Goal: Check status: Check status

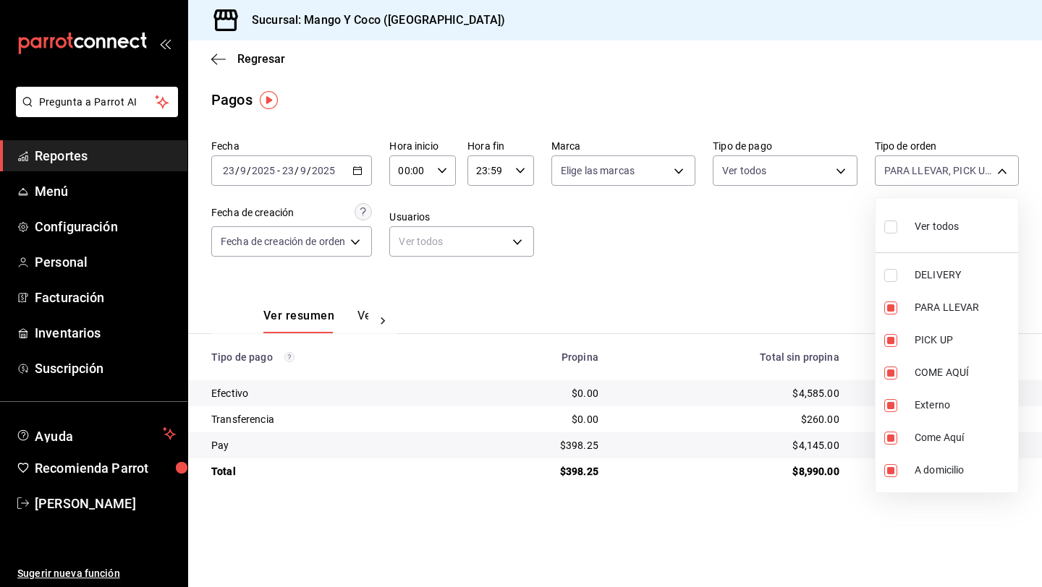
click at [329, 84] on div at bounding box center [521, 293] width 1042 height 587
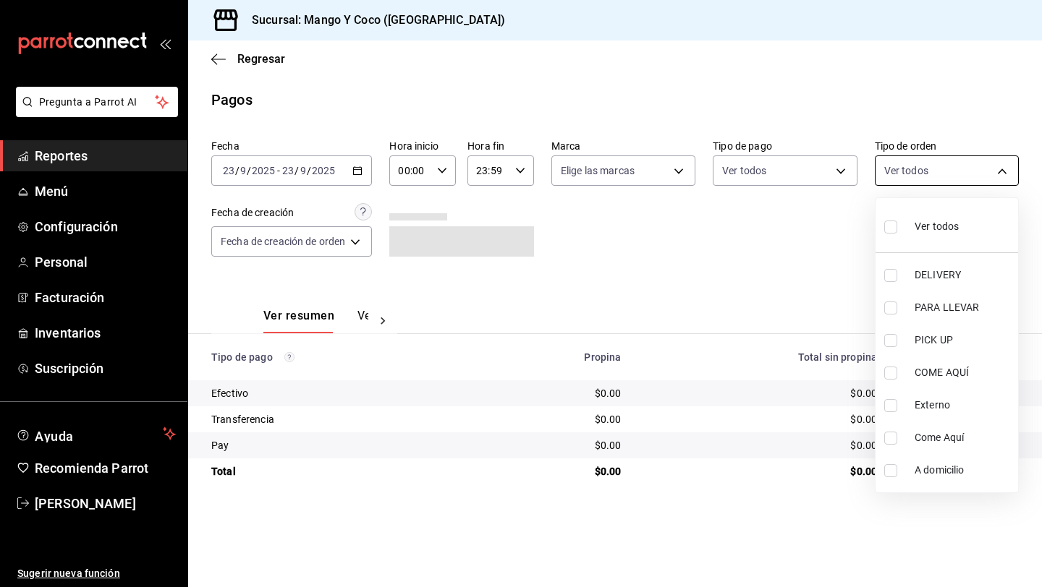
click at [906, 171] on body "Pregunta a Parrot AI Reportes Menú Configuración Personal Facturación Inventari…" at bounding box center [521, 293] width 1042 height 587
click at [888, 275] on input "checkbox" at bounding box center [890, 275] width 13 height 13
checkbox input "true"
type input "5d557e33-8e3b-4e7a-adf0-e2d1449f445d"
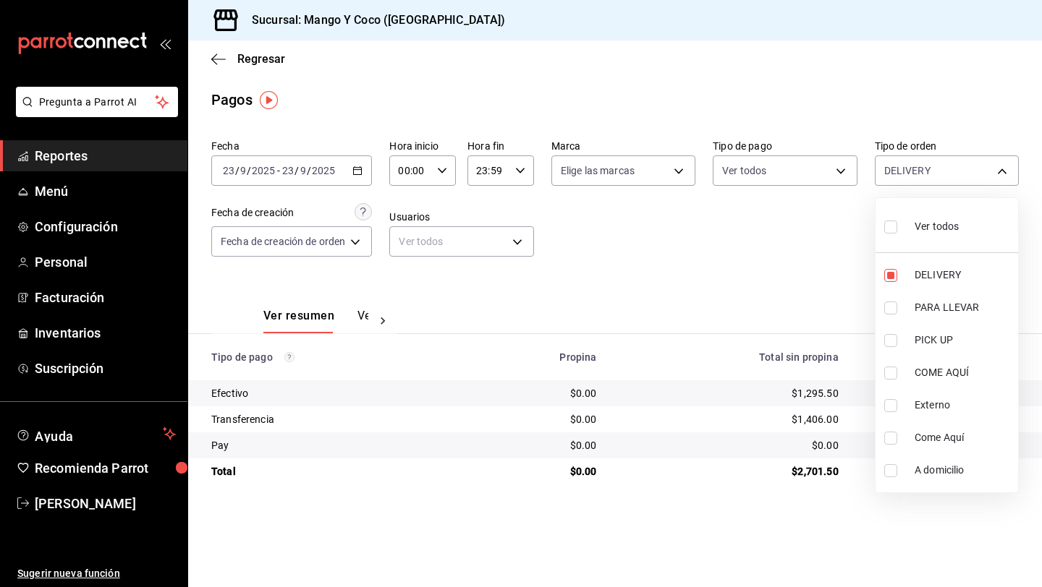
click at [359, 314] on div at bounding box center [521, 293] width 1042 height 587
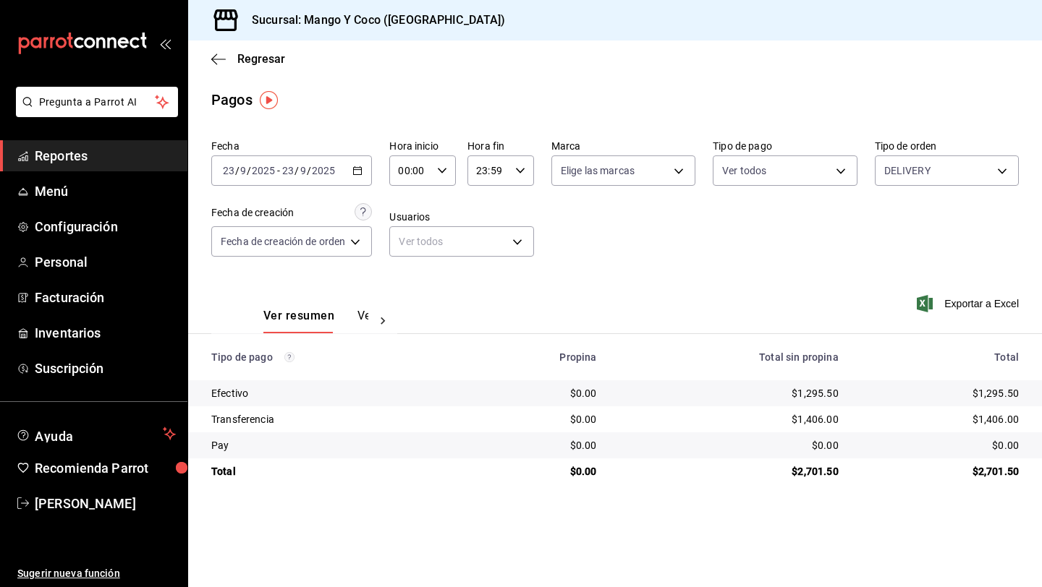
click at [361, 315] on button "Ver pagos" at bounding box center [384, 321] width 54 height 25
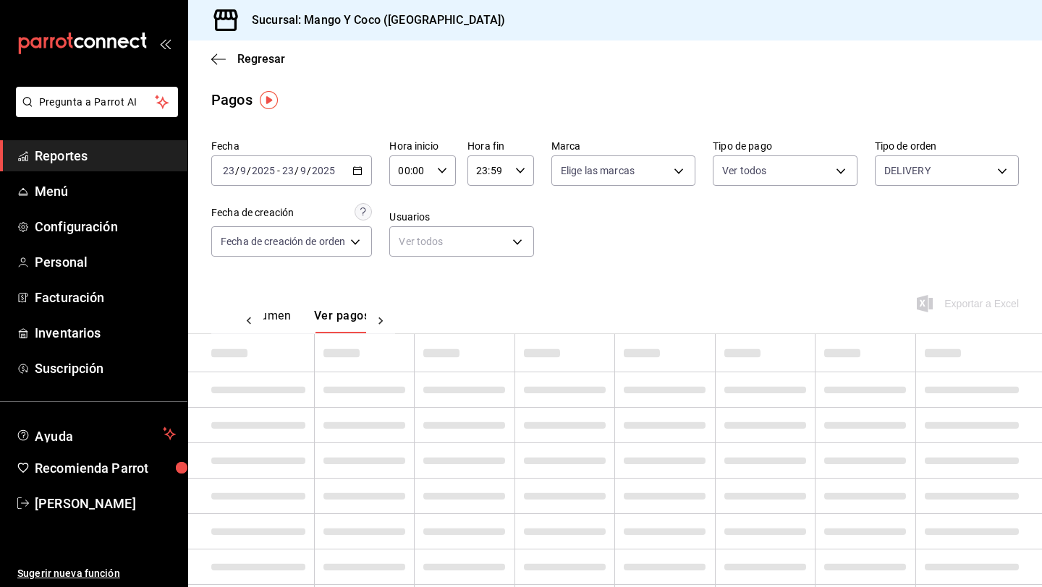
scroll to position [0, 43]
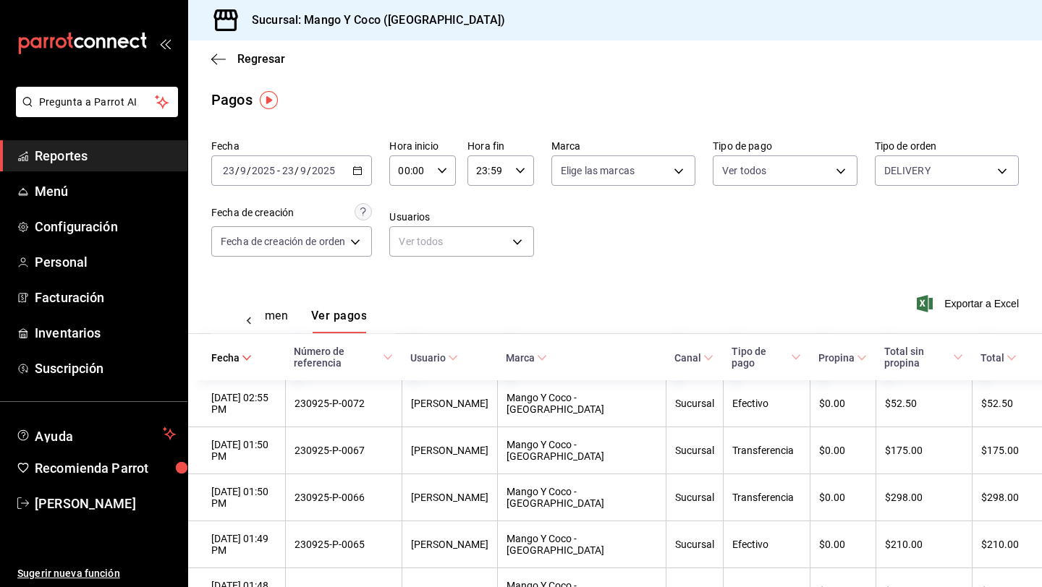
click at [213, 50] on div "Regresar" at bounding box center [615, 59] width 854 height 37
click at [217, 64] on icon "button" at bounding box center [218, 59] width 14 height 13
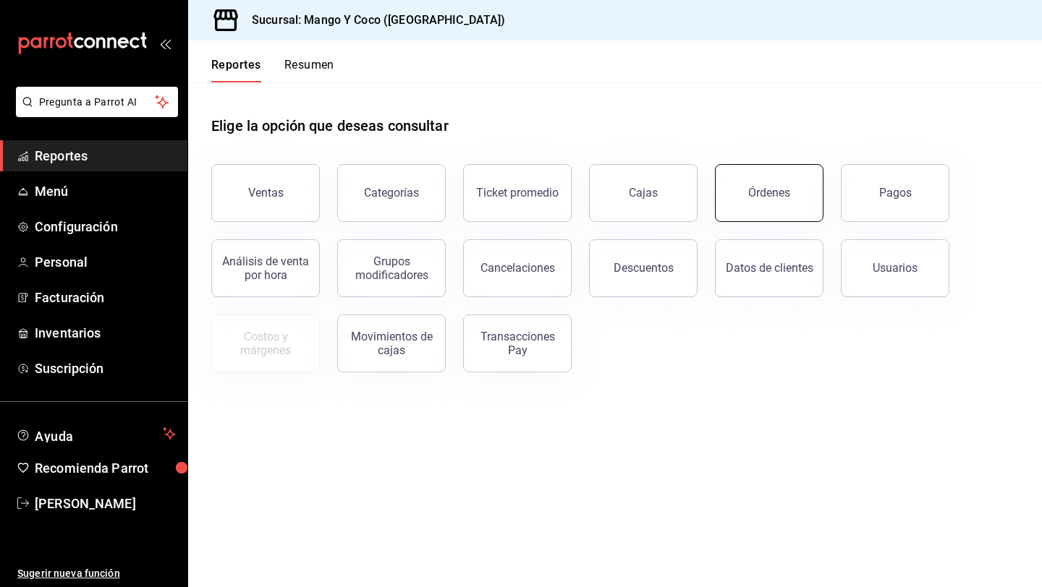
click at [770, 193] on div "Órdenes" at bounding box center [769, 193] width 42 height 14
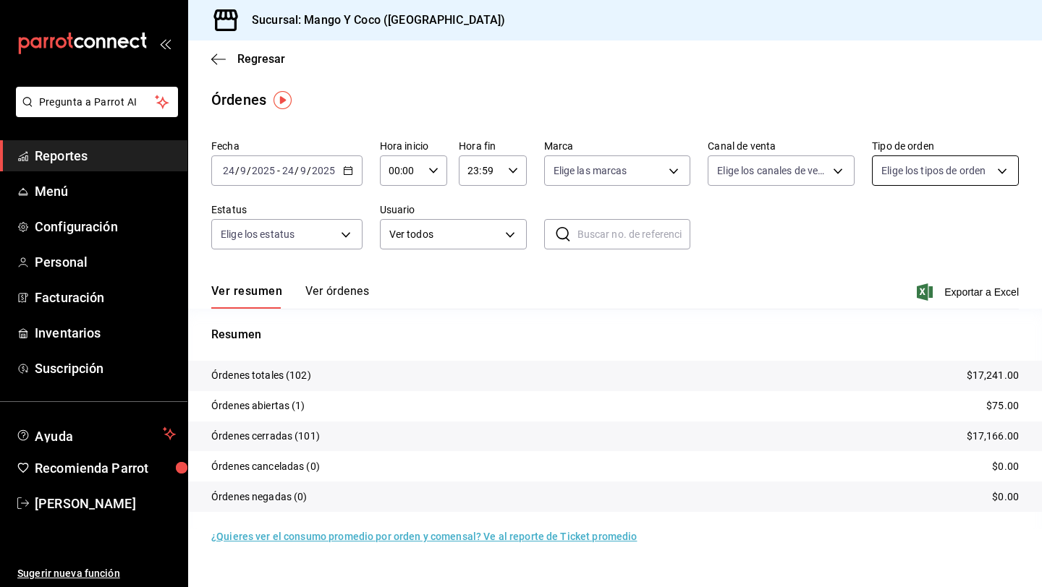
click at [946, 161] on body "Pregunta a Parrot AI Reportes Menú Configuración Personal Facturación Inventari…" at bounding box center [521, 293] width 1042 height 587
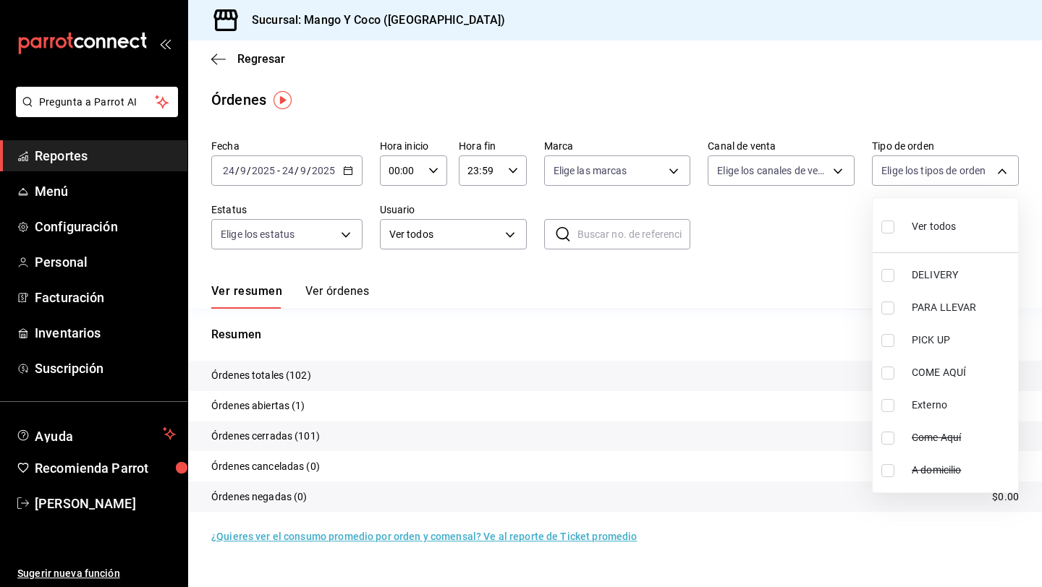
click at [895, 271] on label at bounding box center [890, 275] width 19 height 13
click at [894, 271] on input "checkbox" at bounding box center [887, 275] width 13 height 13
checkbox input "false"
click at [884, 280] on input "checkbox" at bounding box center [887, 275] width 13 height 13
checkbox input "true"
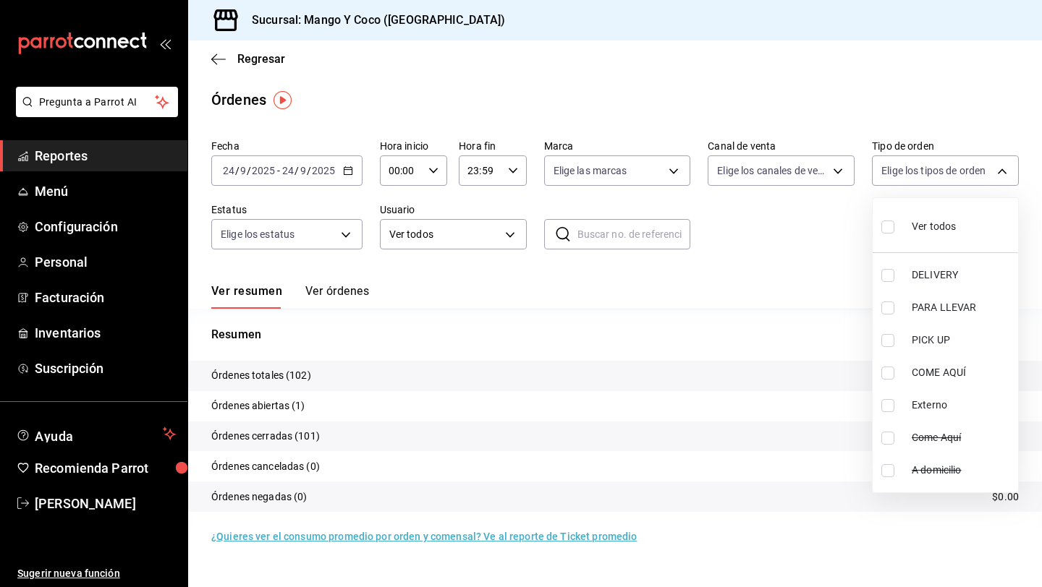
type input "5d557e33-8e3b-4e7a-adf0-e2d1449f445d"
click at [693, 281] on div at bounding box center [521, 293] width 1042 height 587
click at [915, 166] on body "Pregunta a Parrot AI Reportes Menú Configuración Personal Facturación Inventari…" at bounding box center [521, 293] width 1042 height 587
click at [794, 228] on div at bounding box center [521, 293] width 1042 height 587
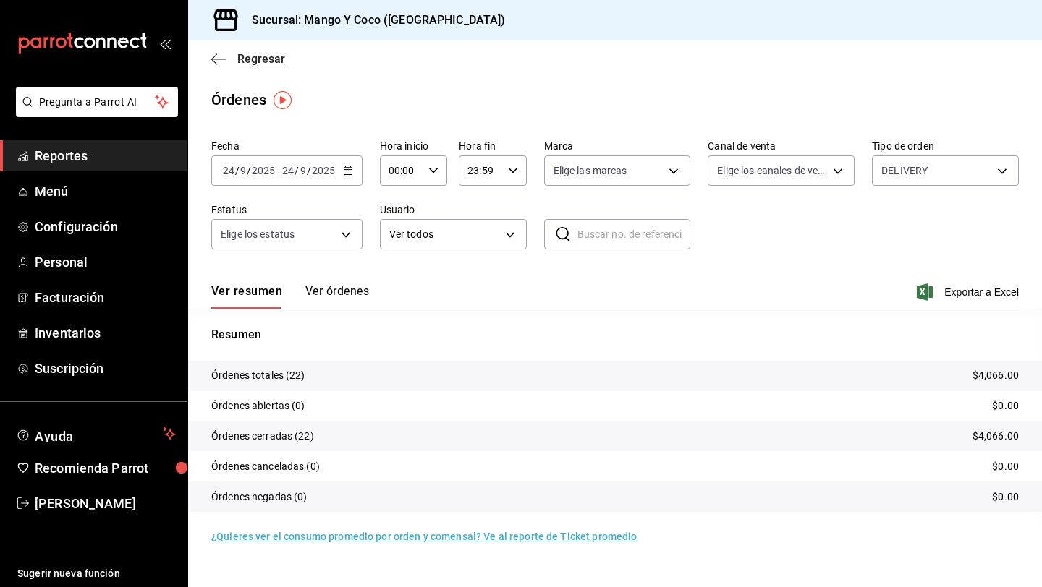
click at [215, 56] on icon "button" at bounding box center [214, 59] width 6 height 11
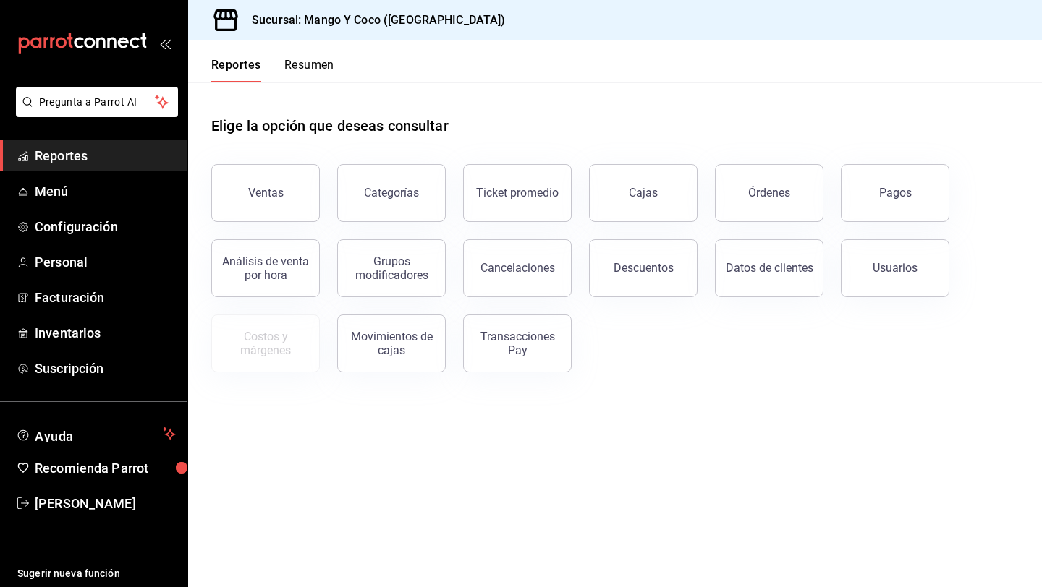
click at [215, 56] on div "Reportes Resumen" at bounding box center [261, 62] width 146 height 42
click at [874, 186] on button "Pagos" at bounding box center [895, 193] width 109 height 58
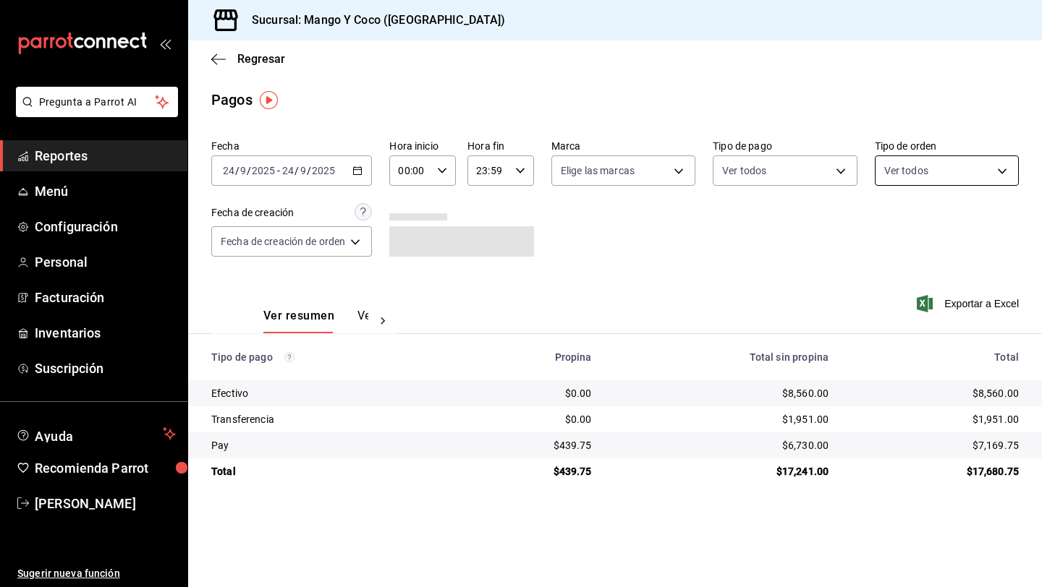
click at [913, 172] on body "Pregunta a Parrot AI Reportes Menú Configuración Personal Facturación Inventari…" at bounding box center [521, 293] width 1042 height 587
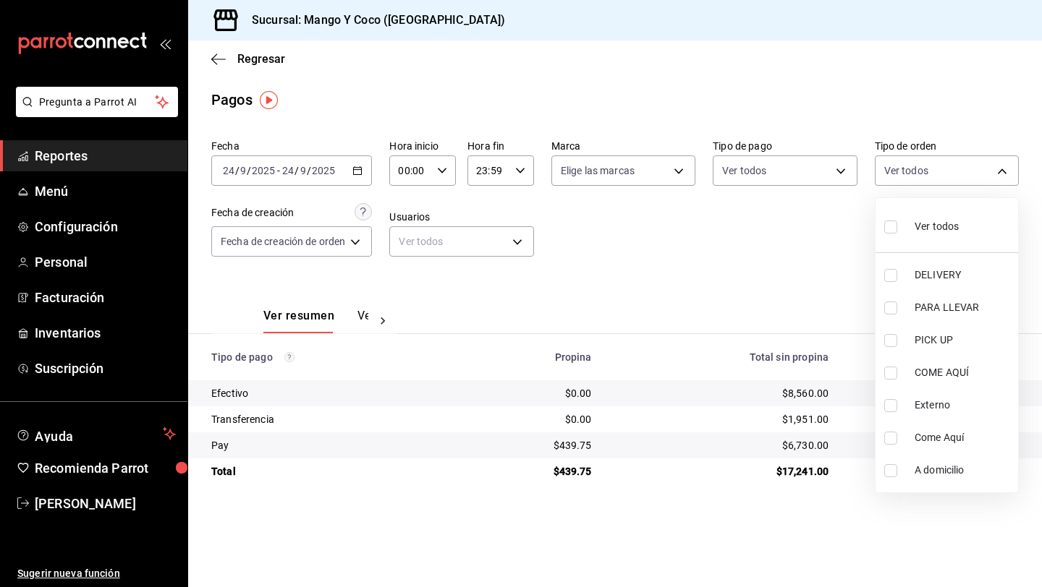
click at [888, 219] on label at bounding box center [893, 226] width 19 height 21
click at [888, 221] on input "checkbox" at bounding box center [890, 227] width 13 height 13
checkbox input "false"
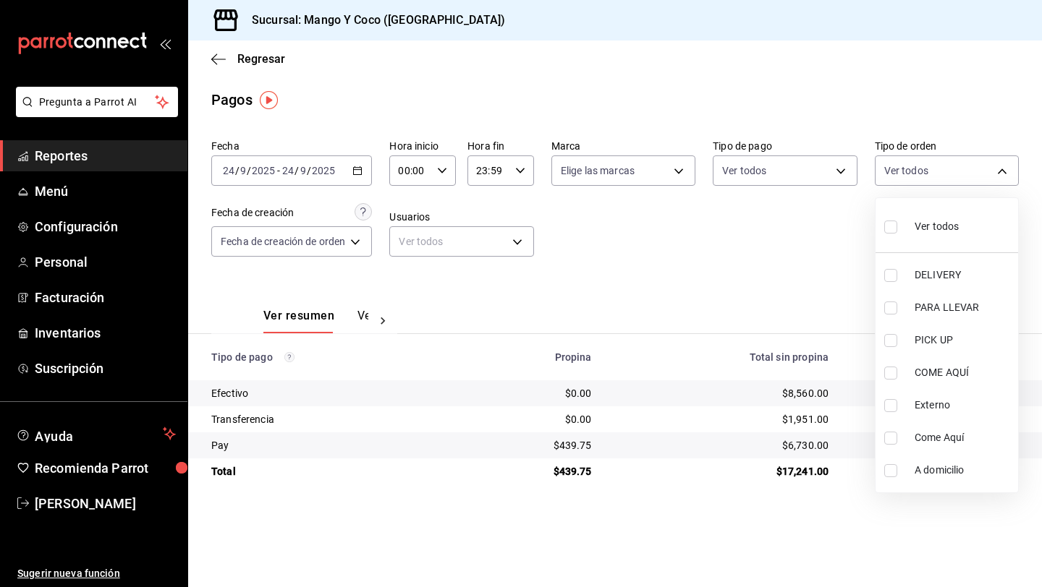
checkbox input "false"
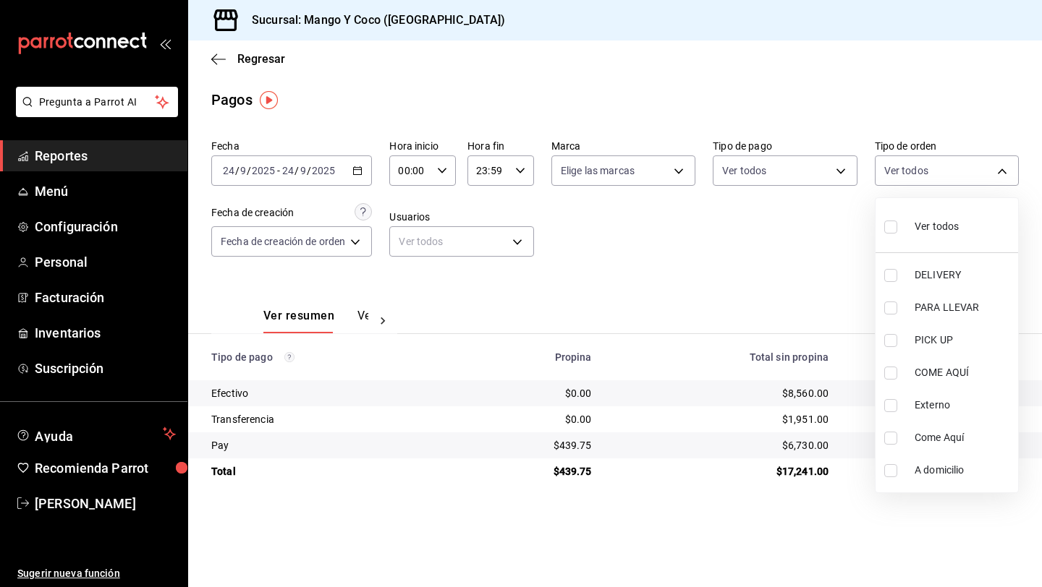
click at [892, 226] on input "checkbox" at bounding box center [890, 227] width 13 height 13
checkbox input "true"
type input "5d557e33-8e3b-4e7a-adf0-e2d1449f445d,e47f4cf5-f69b-47dd-93b4-00143df15fe9,27a36…"
checkbox input "true"
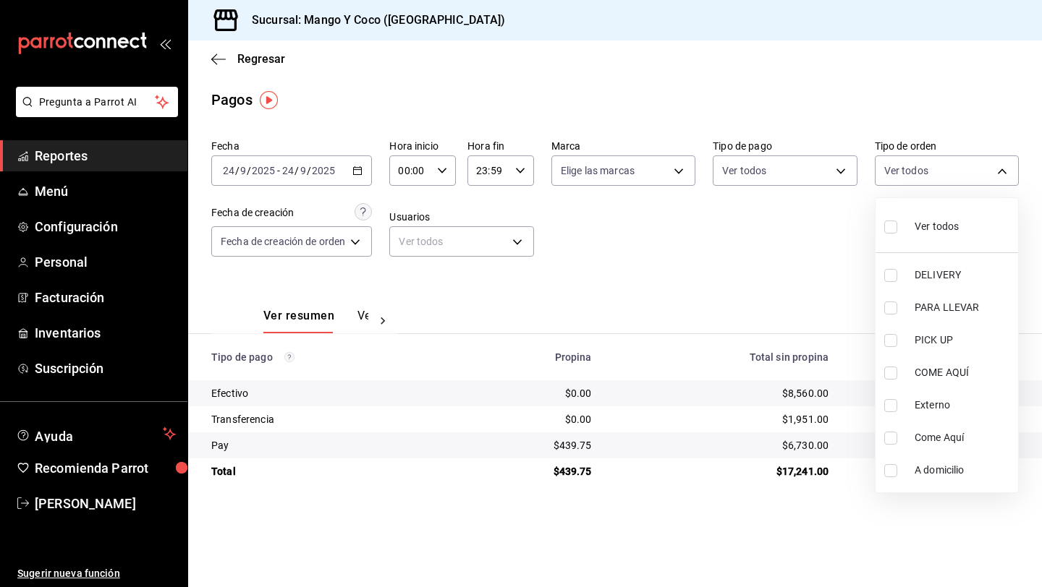
checkbox input "true"
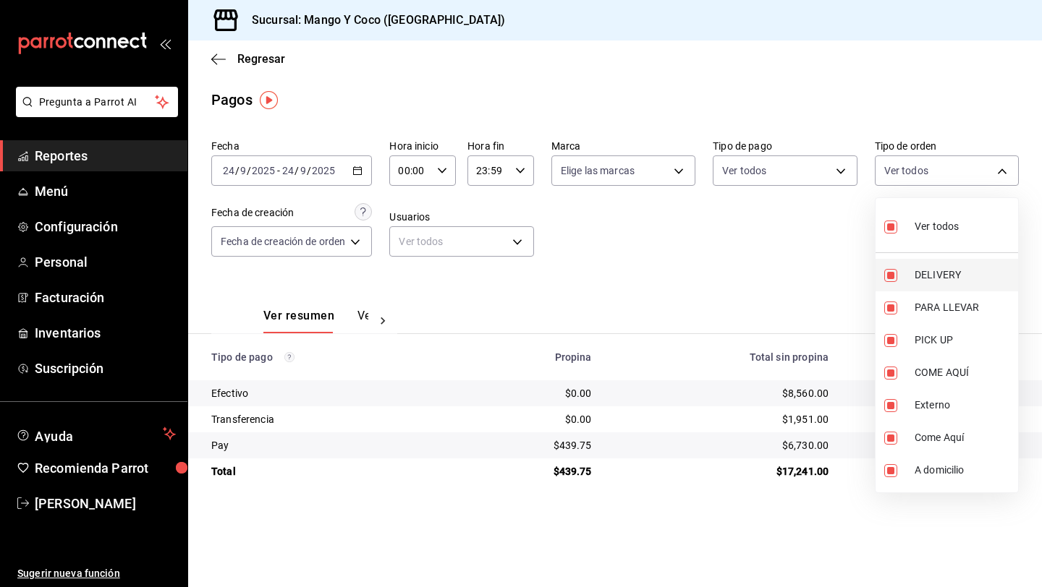
click at [891, 286] on li "DELIVERY" at bounding box center [946, 275] width 143 height 33
type input "e47f4cf5-f69b-47dd-93b4-00143df15fe9,27a364d8-6312-4869-99a1-f3fb819ac42e,71ca7…"
checkbox input "false"
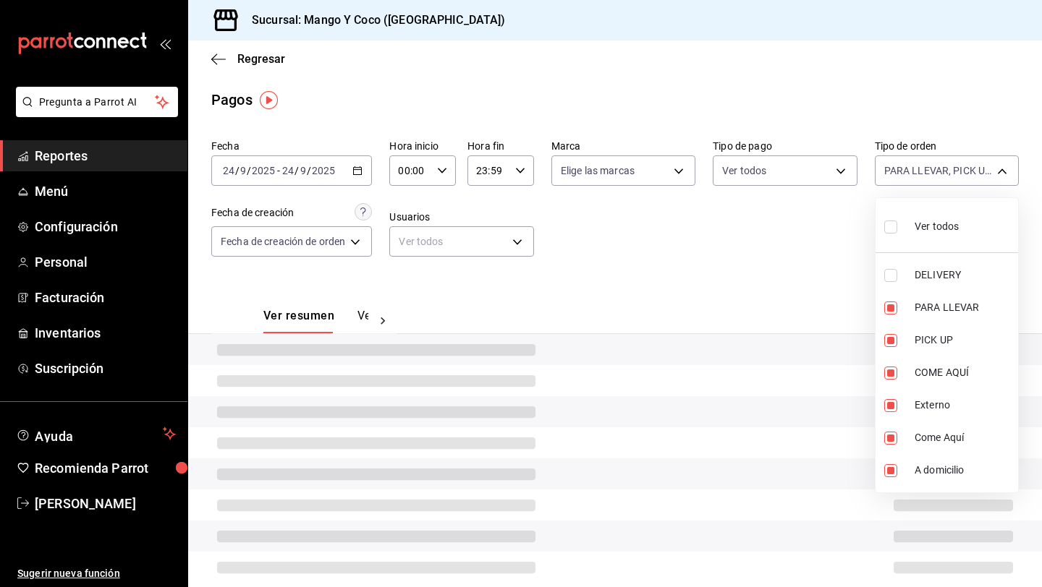
click at [778, 266] on div at bounding box center [521, 293] width 1042 height 587
